Goal: Entertainment & Leisure: Consume media (video, audio)

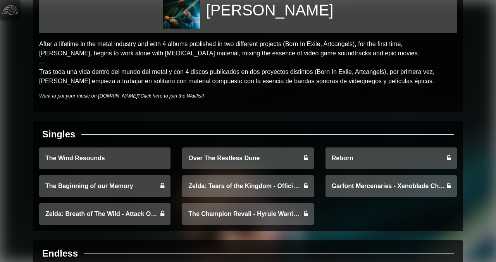
scroll to position [39, 0]
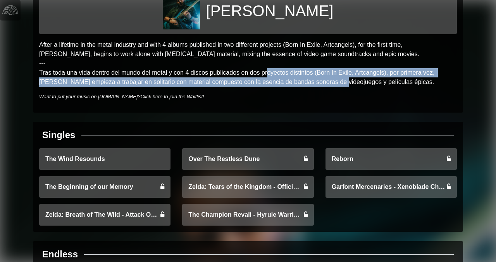
drag, startPoint x: 270, startPoint y: 69, endPoint x: 313, endPoint y: 81, distance: 45.0
click at [314, 81] on p "After a lifetime in the metal industry and with 4 albums published in two diffe…" at bounding box center [248, 63] width 418 height 47
click at [313, 81] on p "After a lifetime in the metal industry and with 4 albums published in two diffe…" at bounding box center [248, 63] width 418 height 47
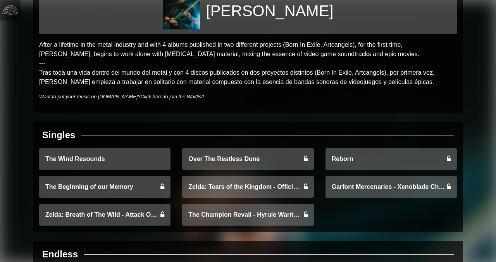
scroll to position [0, 0]
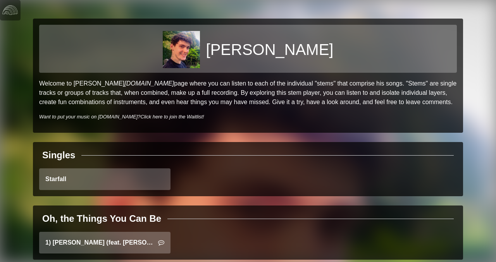
scroll to position [17, 0]
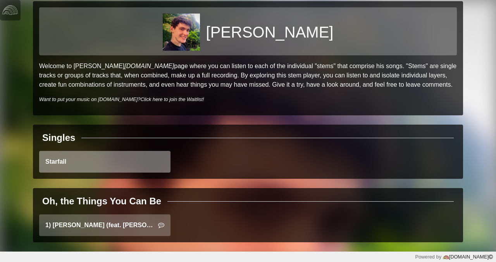
click at [150, 161] on link "Starfall" at bounding box center [104, 162] width 131 height 22
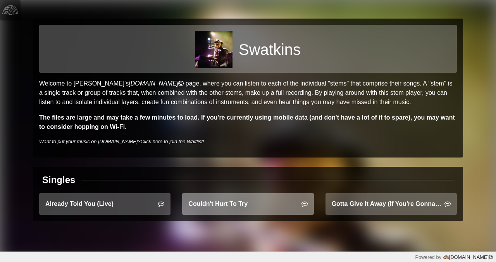
click at [231, 214] on link "Couldn't Hurt To Try" at bounding box center [247, 204] width 131 height 22
